Goal: Information Seeking & Learning: Learn about a topic

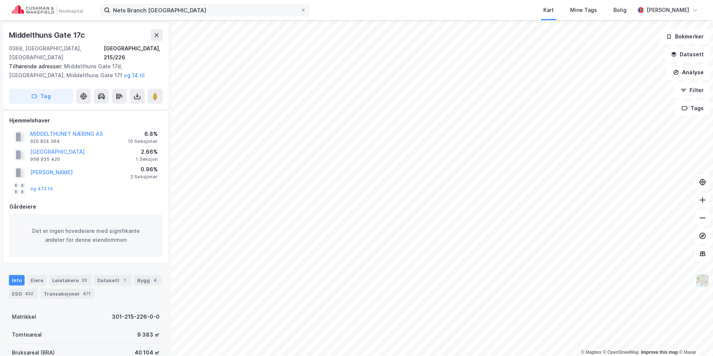
scroll to position [112, 0]
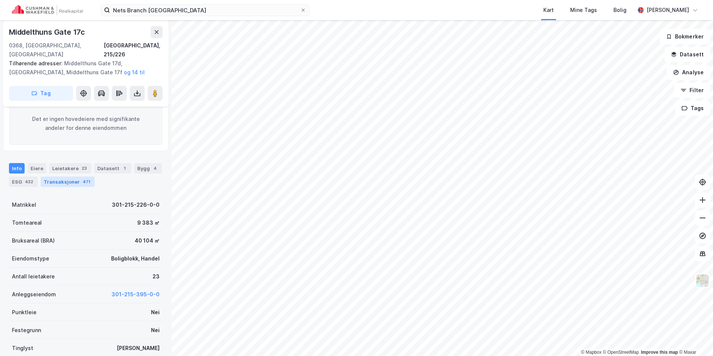
click at [77, 176] on div "Transaksjoner 471" at bounding box center [68, 181] width 54 height 10
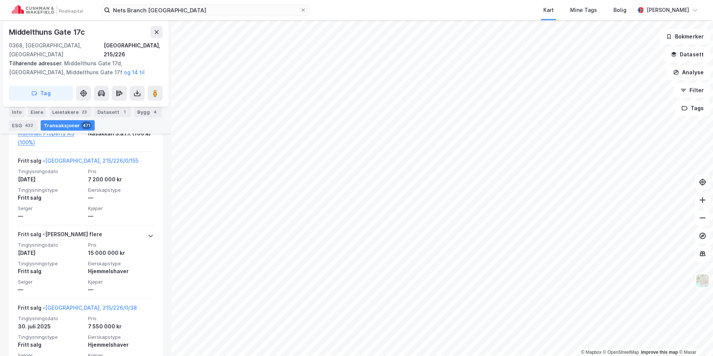
scroll to position [596, 0]
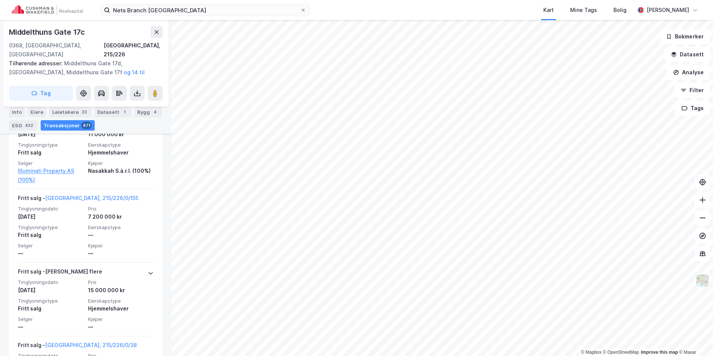
click at [327, 0] on html "Nets Branch [GEOGRAPHIC_DATA] Kart Mine Tags Bolig [PERSON_NAME] © Mapbox © Ope…" at bounding box center [356, 178] width 713 height 356
